Goal: Transaction & Acquisition: Purchase product/service

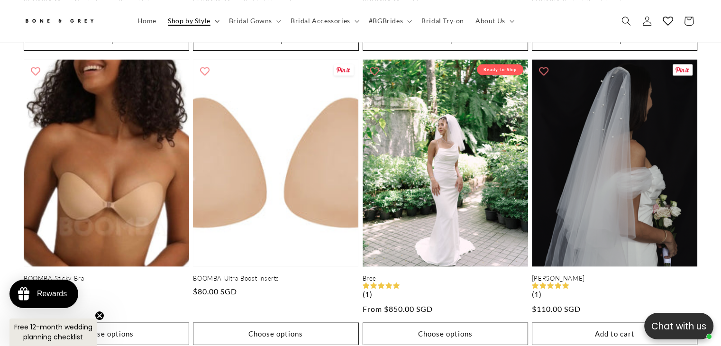
scroll to position [1681, 0]
click at [246, 21] on span "Bridal Gowns" at bounding box center [250, 21] width 43 height 9
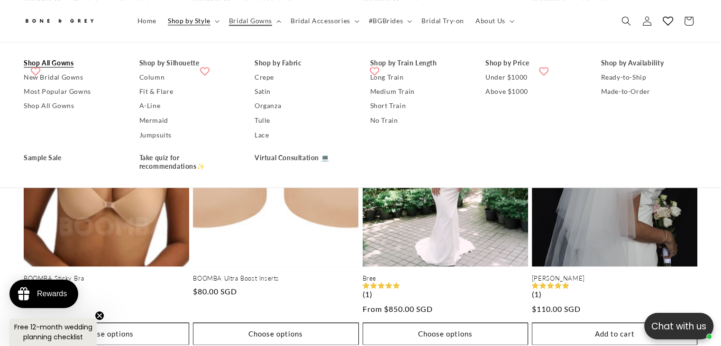
click at [51, 59] on link "Shop All Gowns" at bounding box center [72, 63] width 97 height 14
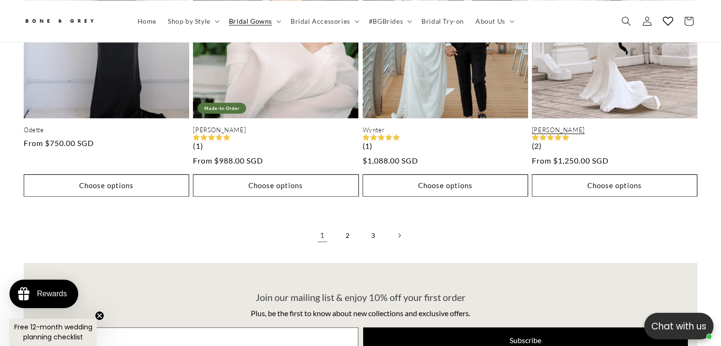
scroll to position [2518, 0]
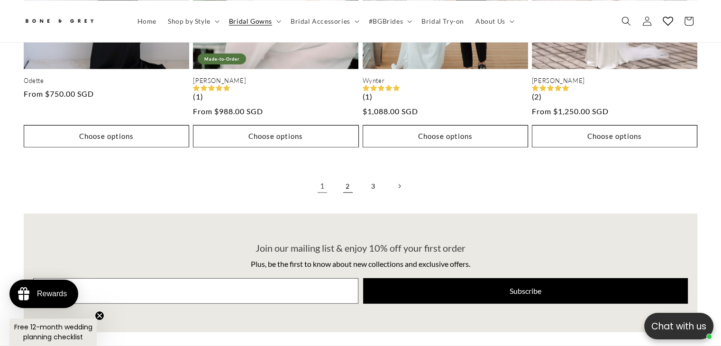
click at [347, 176] on link "2" at bounding box center [347, 186] width 21 height 21
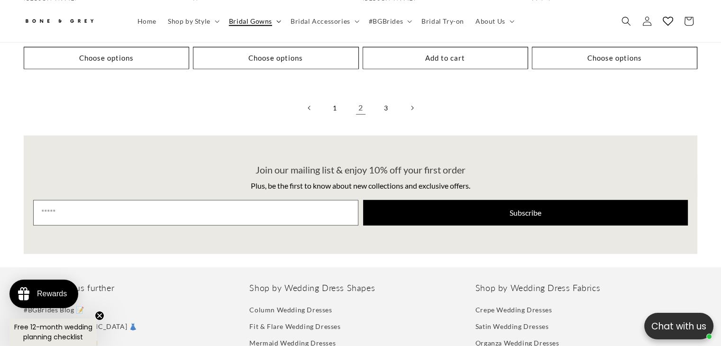
scroll to position [2589, 0]
